Goal: Information Seeking & Learning: Learn about a topic

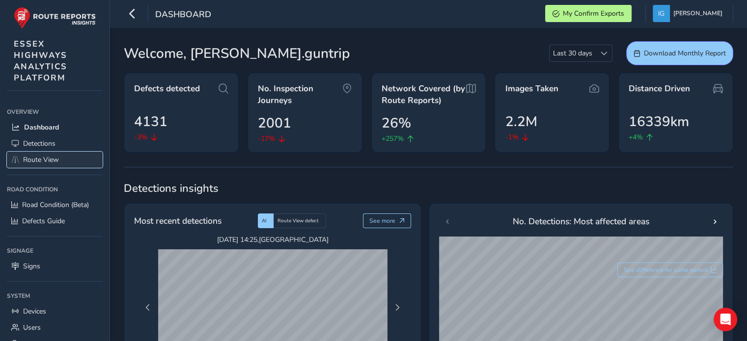
drag, startPoint x: 0, startPoint y: 0, endPoint x: 47, endPoint y: 159, distance: 165.5
click at [46, 159] on span "Route View" at bounding box center [41, 159] width 36 height 9
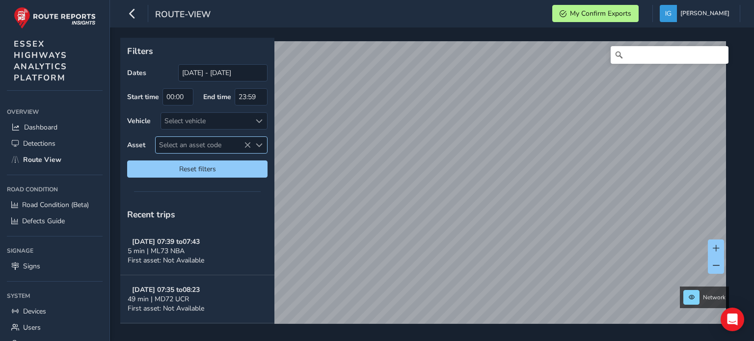
click at [257, 147] on span "Select an asset code" at bounding box center [259, 145] width 7 height 7
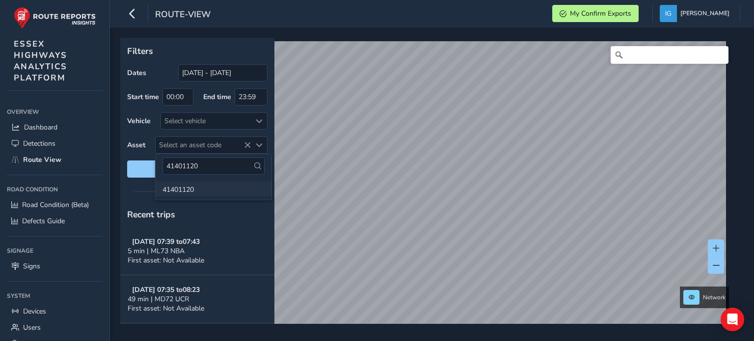
type input "41401120"
click at [188, 192] on li "41401120" at bounding box center [214, 189] width 116 height 15
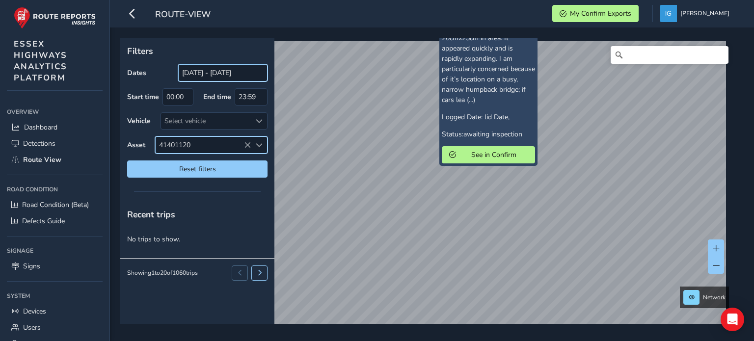
click at [198, 72] on input "[DATE] - [DATE]" at bounding box center [222, 72] width 89 height 17
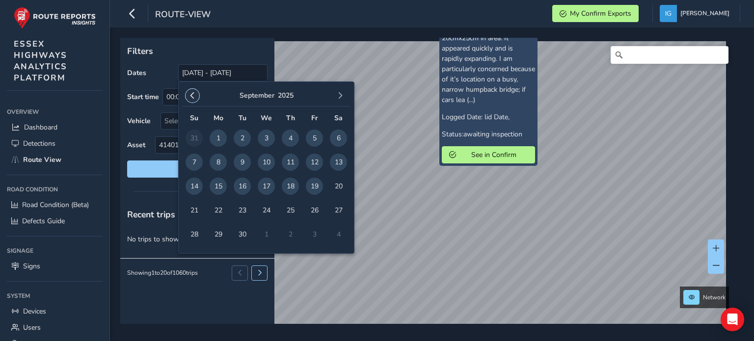
click at [190, 98] on span "button" at bounding box center [192, 95] width 7 height 7
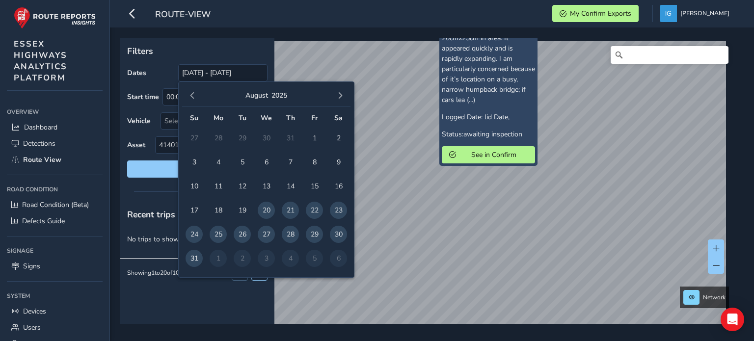
click at [190, 98] on span "button" at bounding box center [192, 95] width 7 height 7
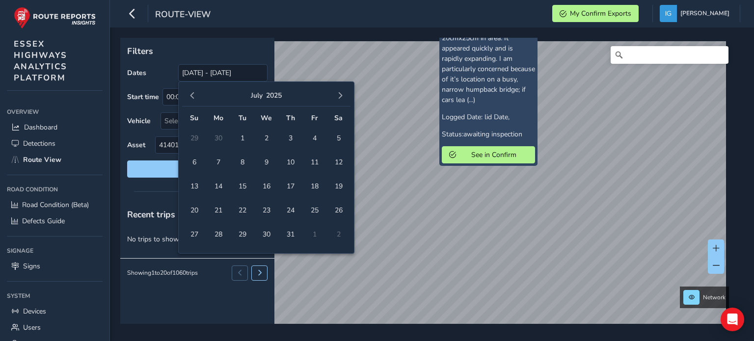
click at [190, 98] on span "button" at bounding box center [192, 95] width 7 height 7
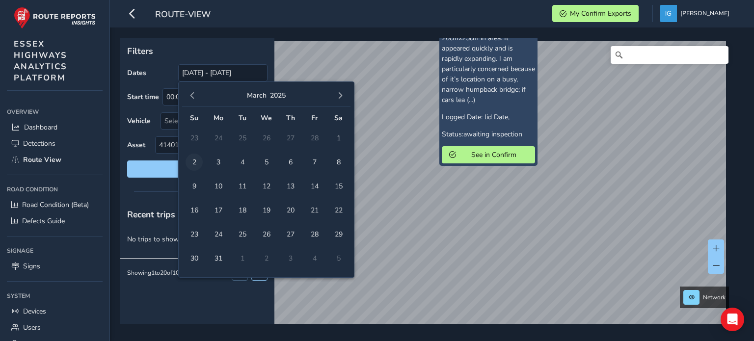
click at [194, 160] on span "2" at bounding box center [194, 162] width 17 height 17
click at [339, 96] on span "button" at bounding box center [340, 95] width 7 height 7
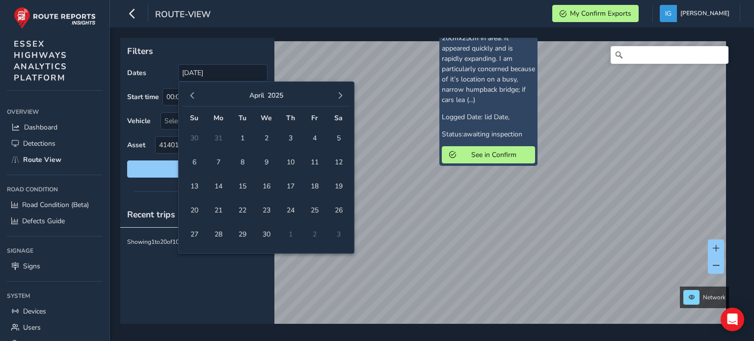
click at [339, 96] on span "button" at bounding box center [340, 95] width 7 height 7
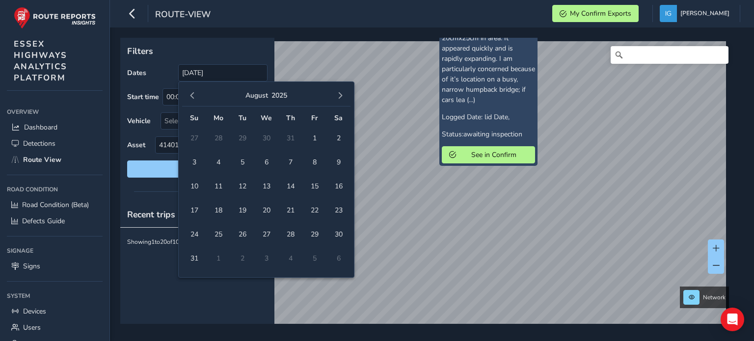
click at [339, 96] on span "button" at bounding box center [340, 95] width 7 height 7
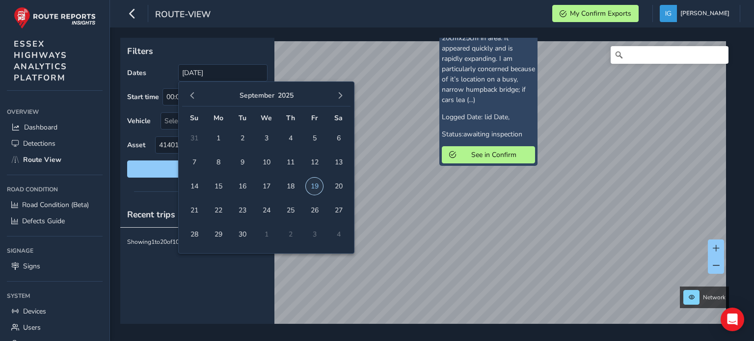
click at [312, 186] on span "19" at bounding box center [314, 186] width 17 height 17
type input "[DATE] - [DATE]"
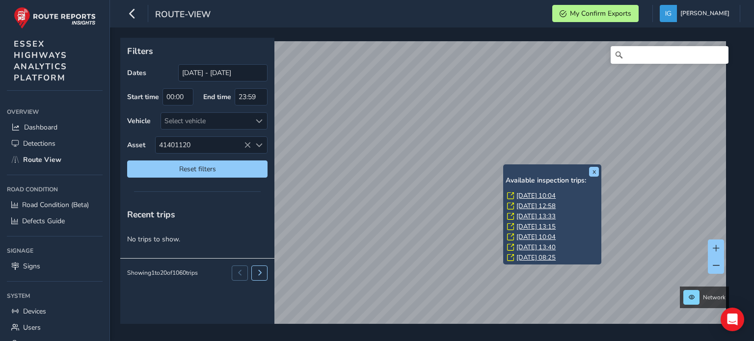
click at [523, 194] on link "[DATE] 10:04" at bounding box center [536, 196] width 39 height 9
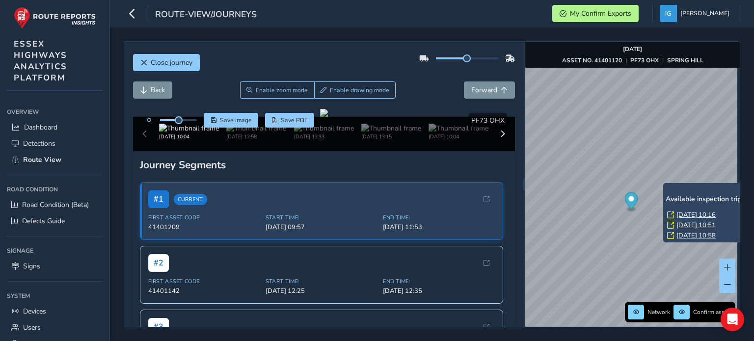
click at [688, 214] on link "[DATE] 10:16" at bounding box center [696, 215] width 39 height 9
